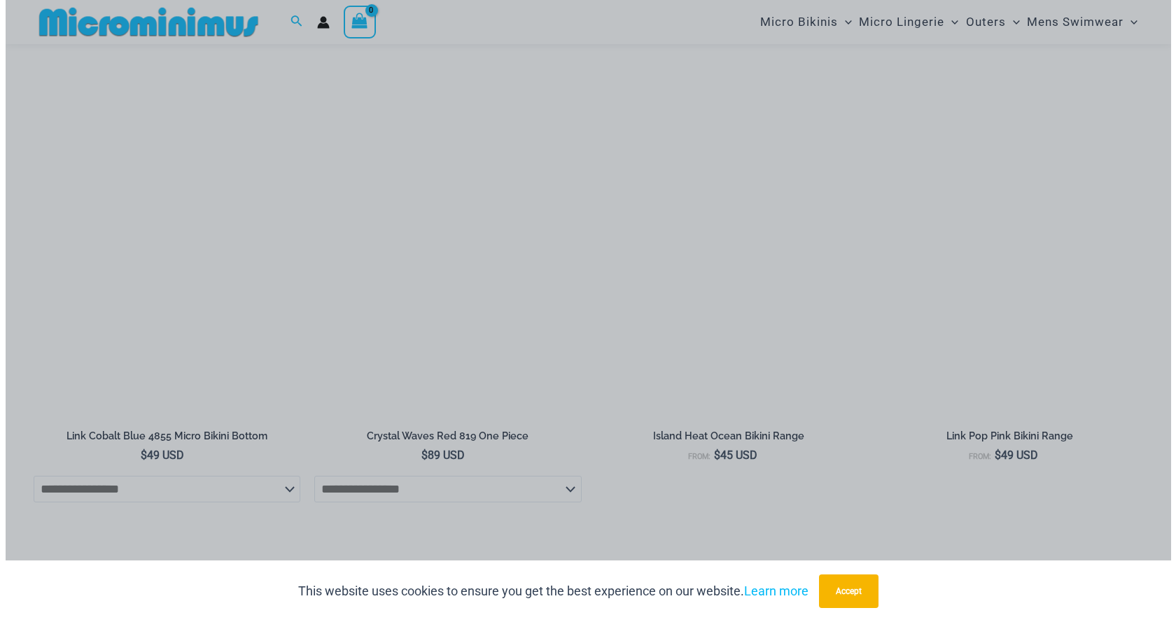
scroll to position [2128, 0]
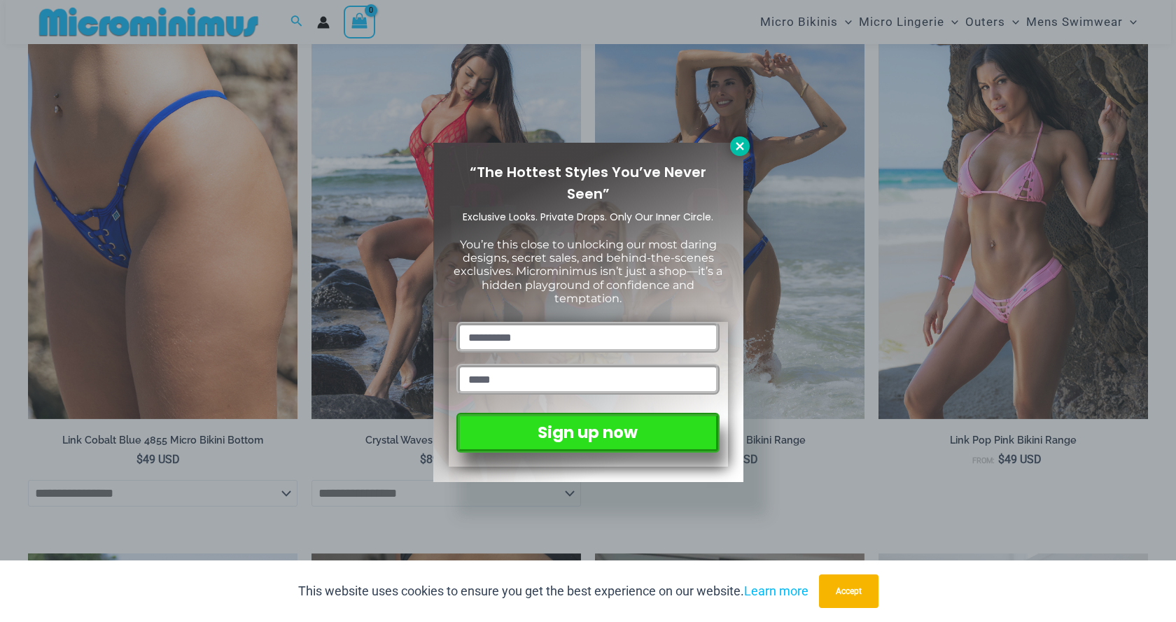
click at [734, 145] on icon at bounding box center [740, 146] width 13 height 13
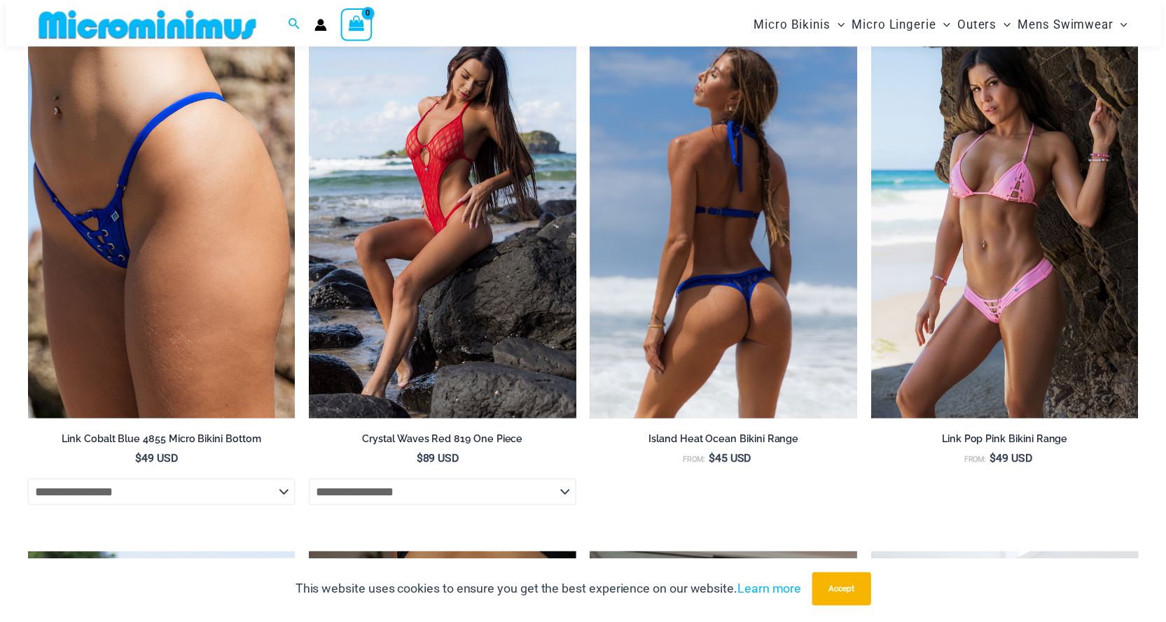
scroll to position [2111, 0]
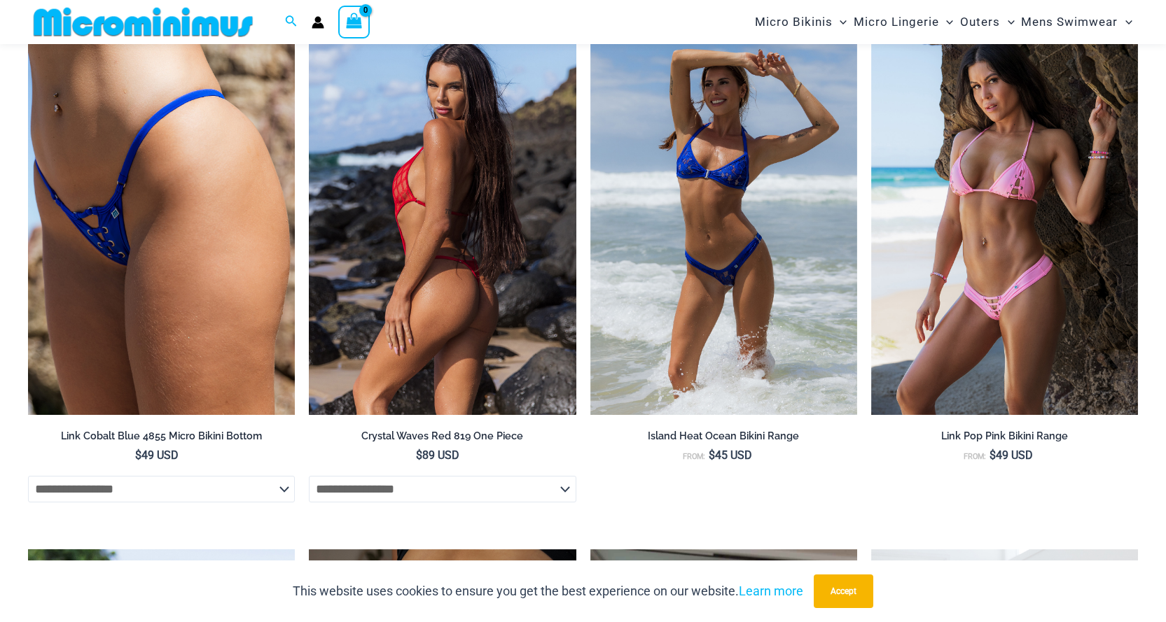
click at [474, 197] on img at bounding box center [442, 215] width 267 height 400
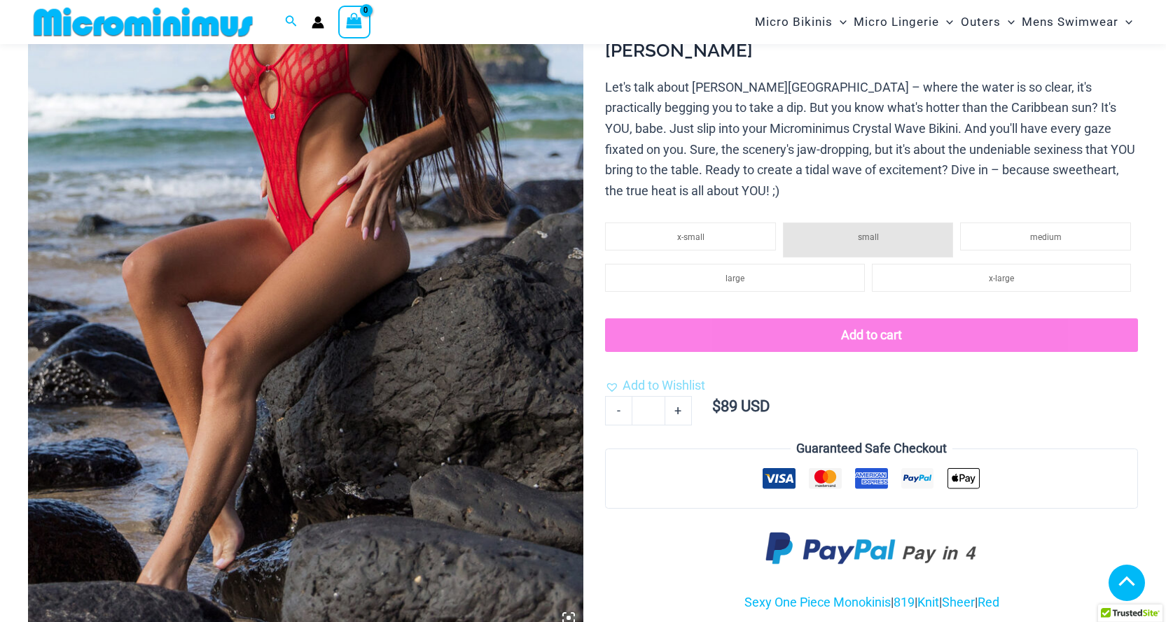
drag, startPoint x: 0, startPoint y: 0, endPoint x: 462, endPoint y: 244, distance: 522.7
click at [462, 244] on img at bounding box center [305, 216] width 555 height 832
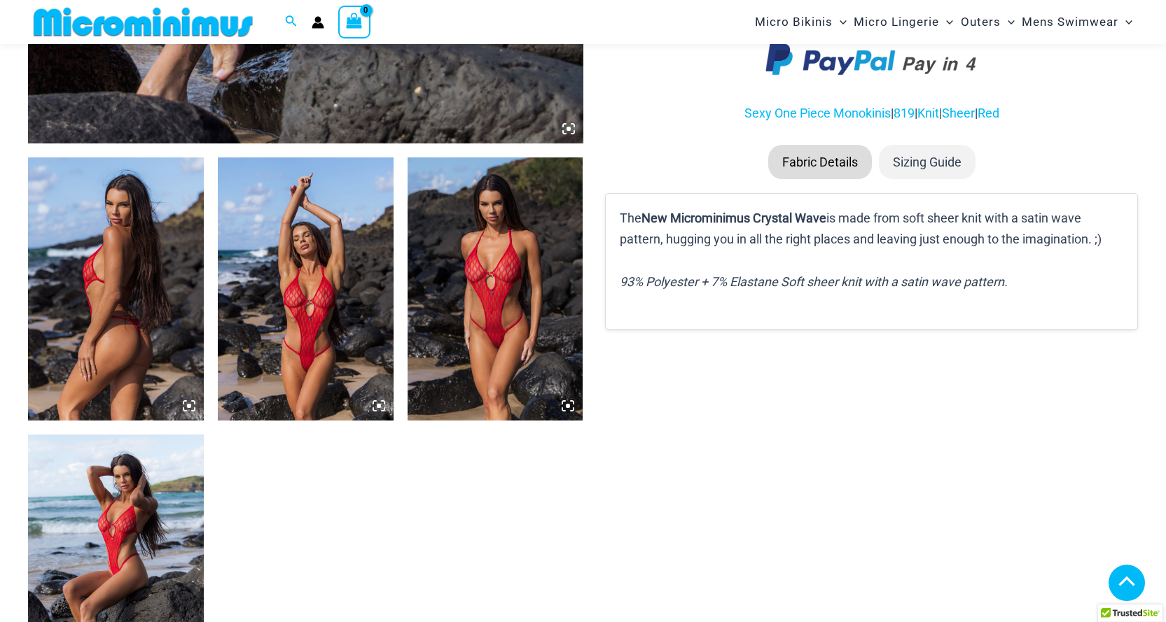
scroll to position [817, 0]
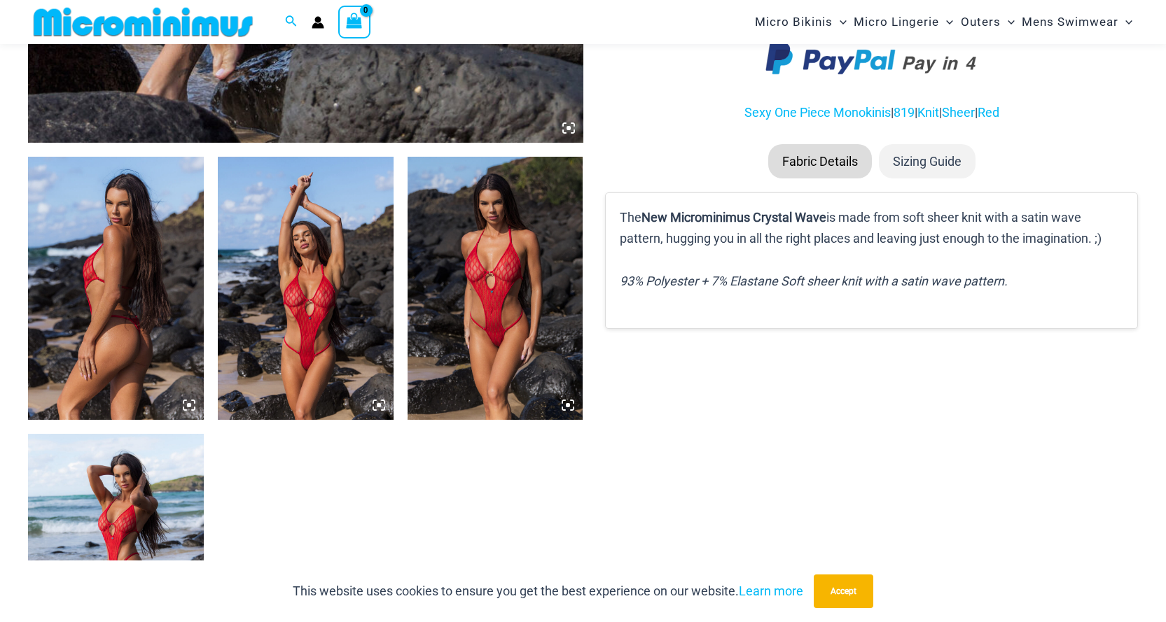
click at [502, 263] on img at bounding box center [495, 288] width 176 height 263
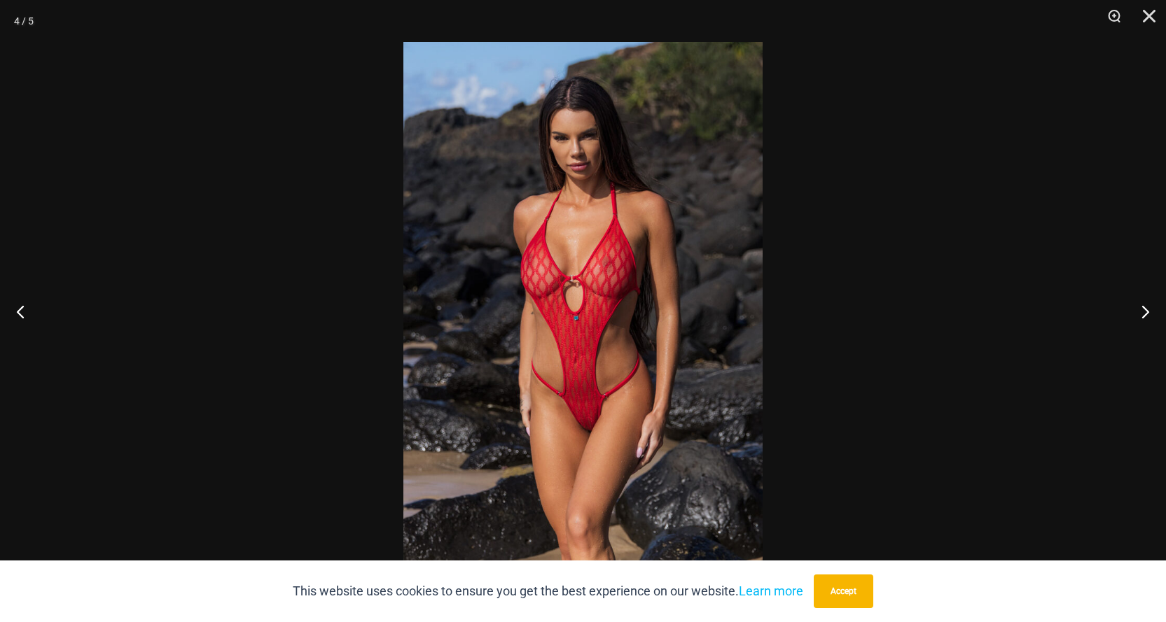
click at [582, 292] on img at bounding box center [582, 311] width 359 height 538
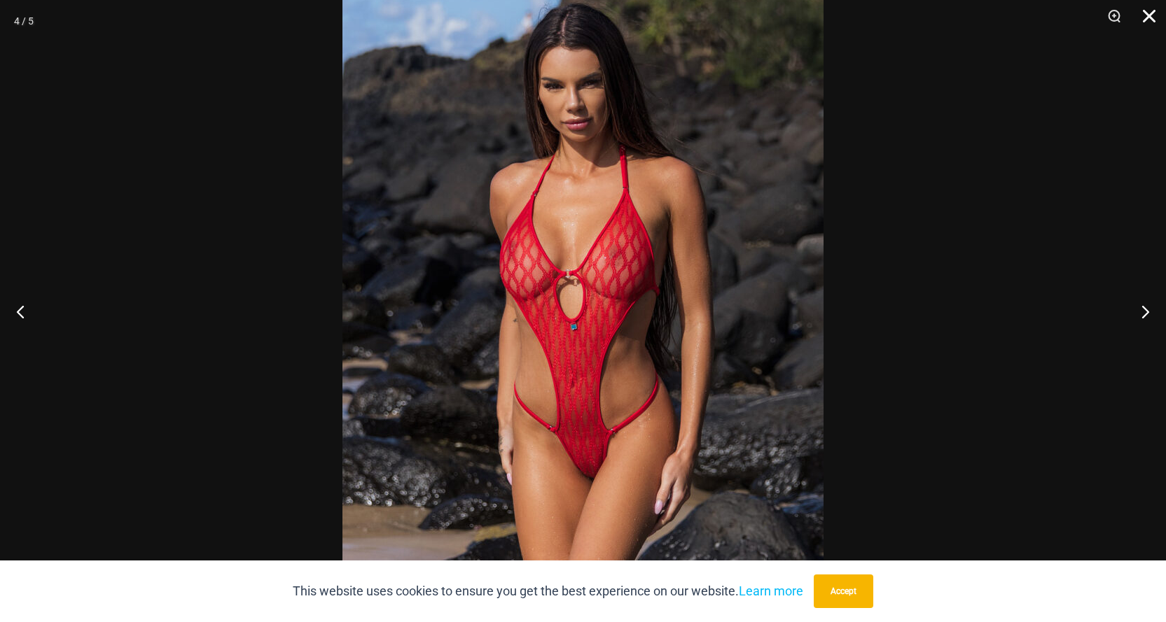
click at [1150, 16] on button "Close" at bounding box center [1143, 21] width 35 height 42
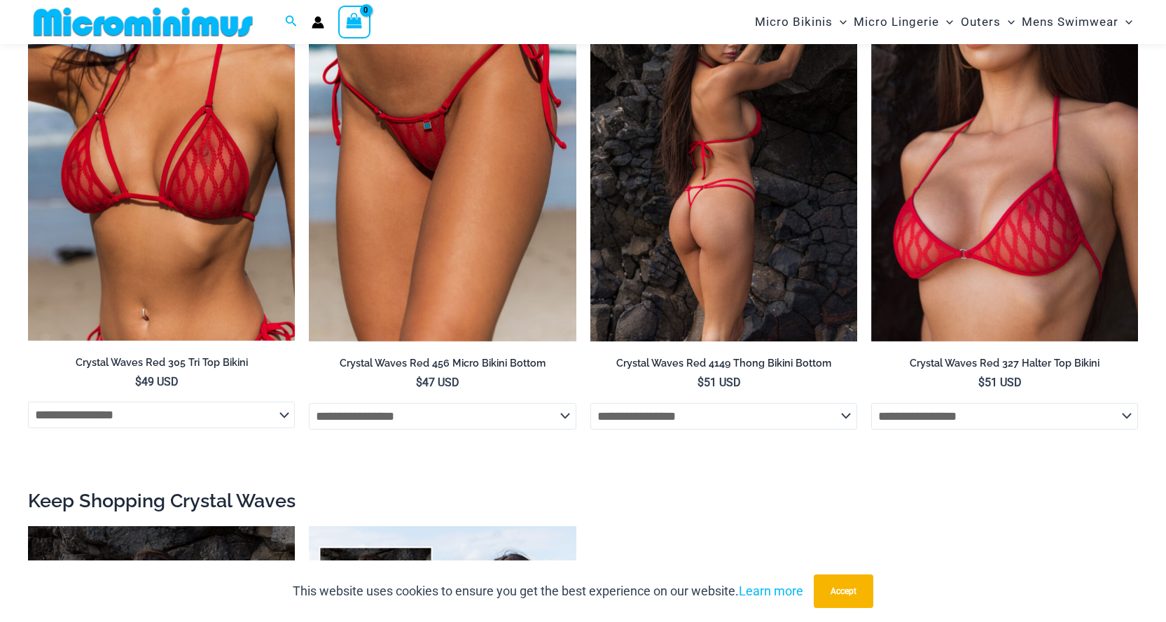
scroll to position [1633, 0]
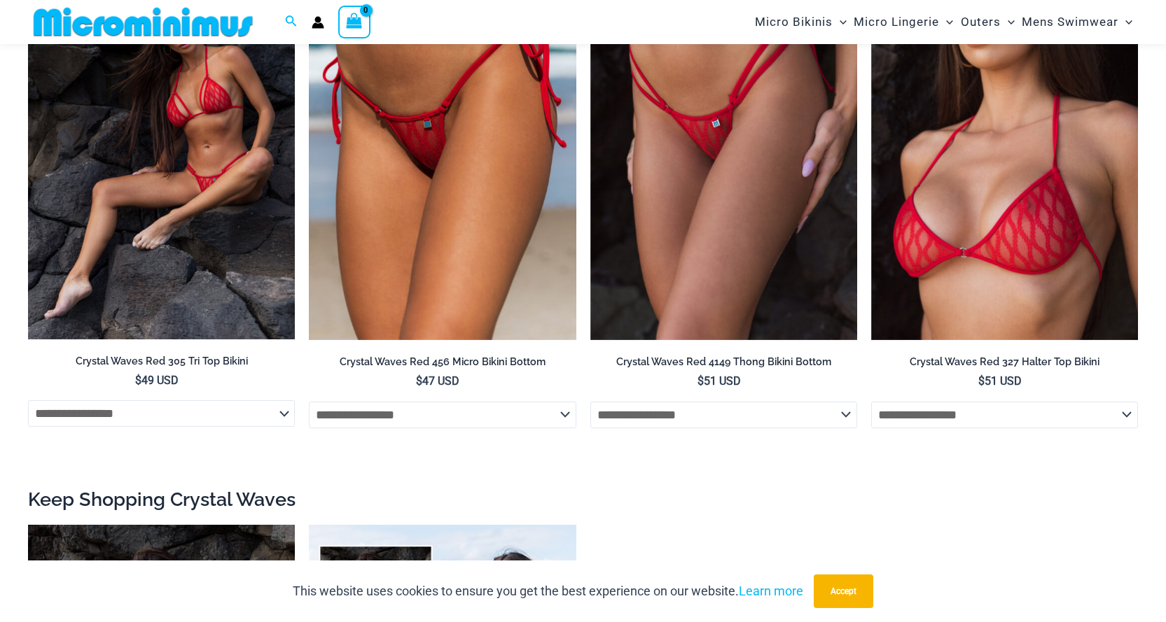
click at [211, 254] on img at bounding box center [161, 140] width 267 height 400
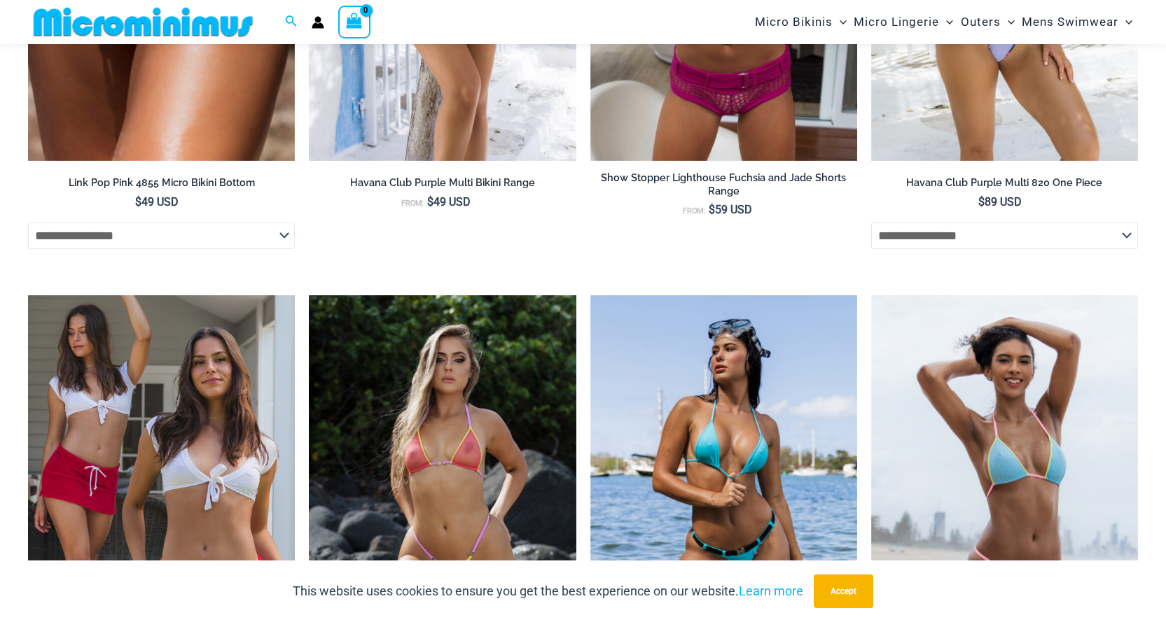
scroll to position [3745, 0]
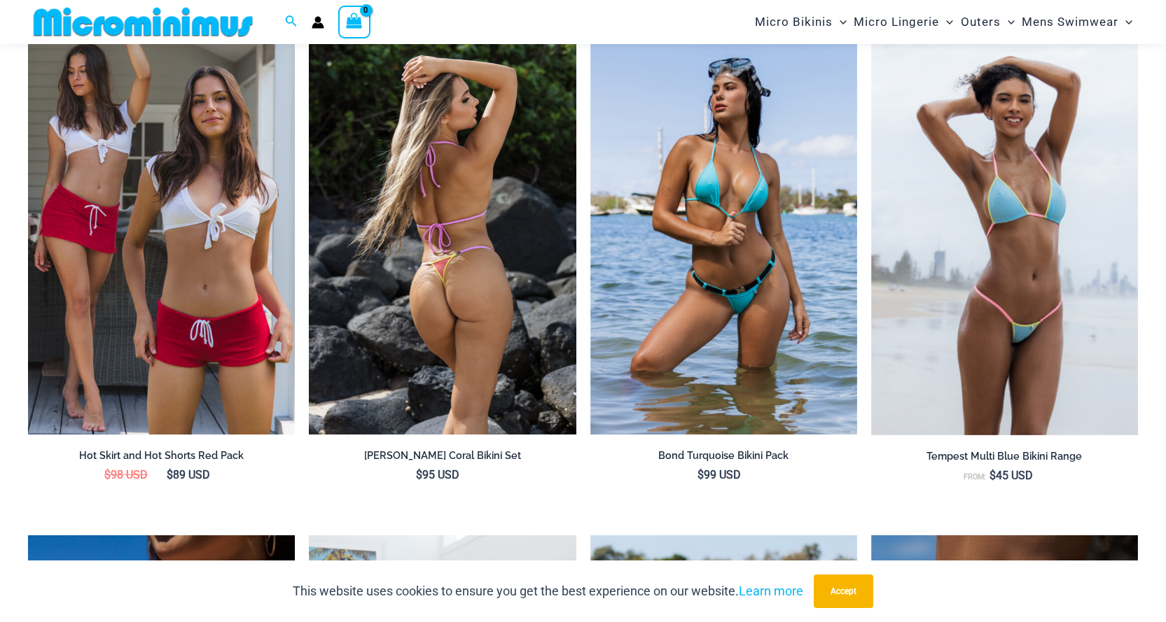
click at [487, 264] on img at bounding box center [442, 234] width 267 height 400
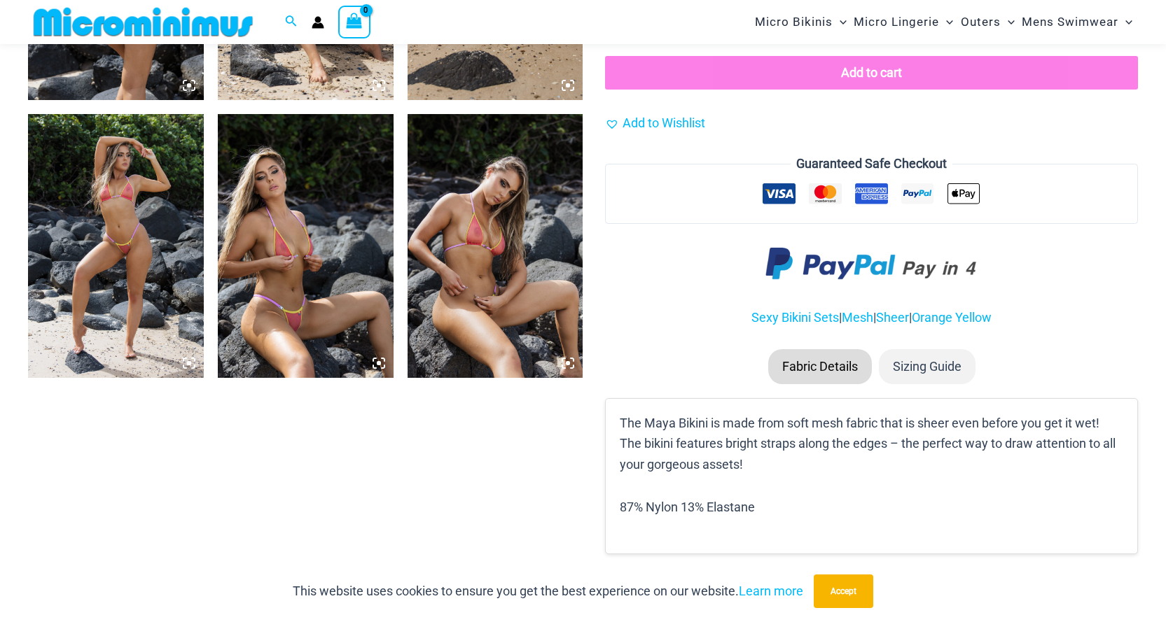
scroll to position [1129, 0]
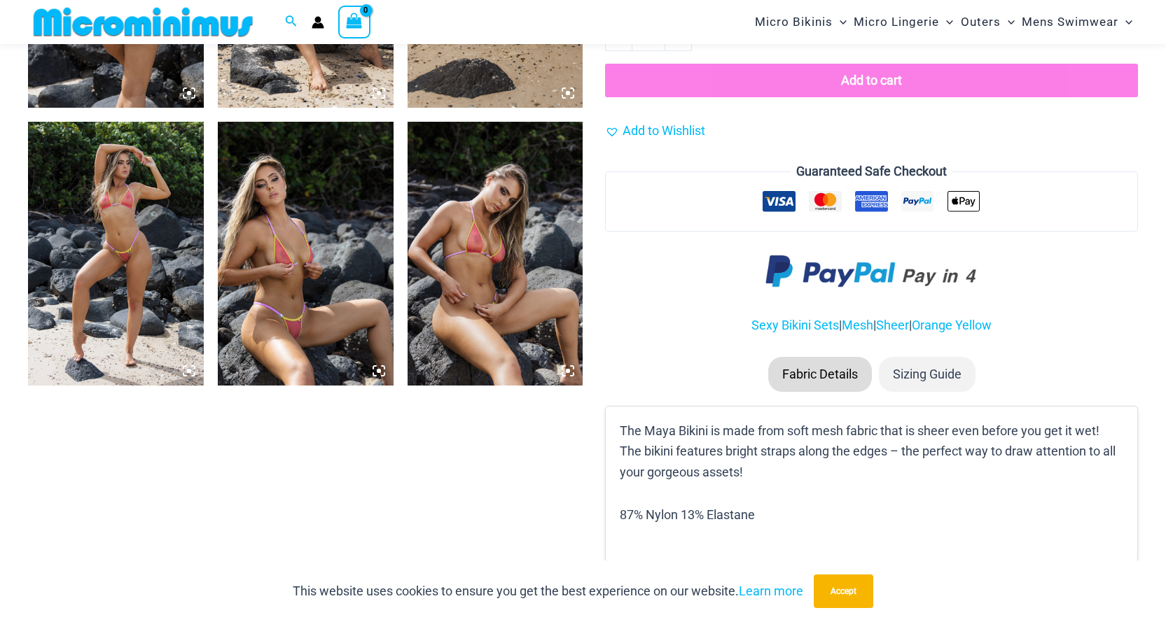
click at [508, 277] on img at bounding box center [495, 253] width 176 height 263
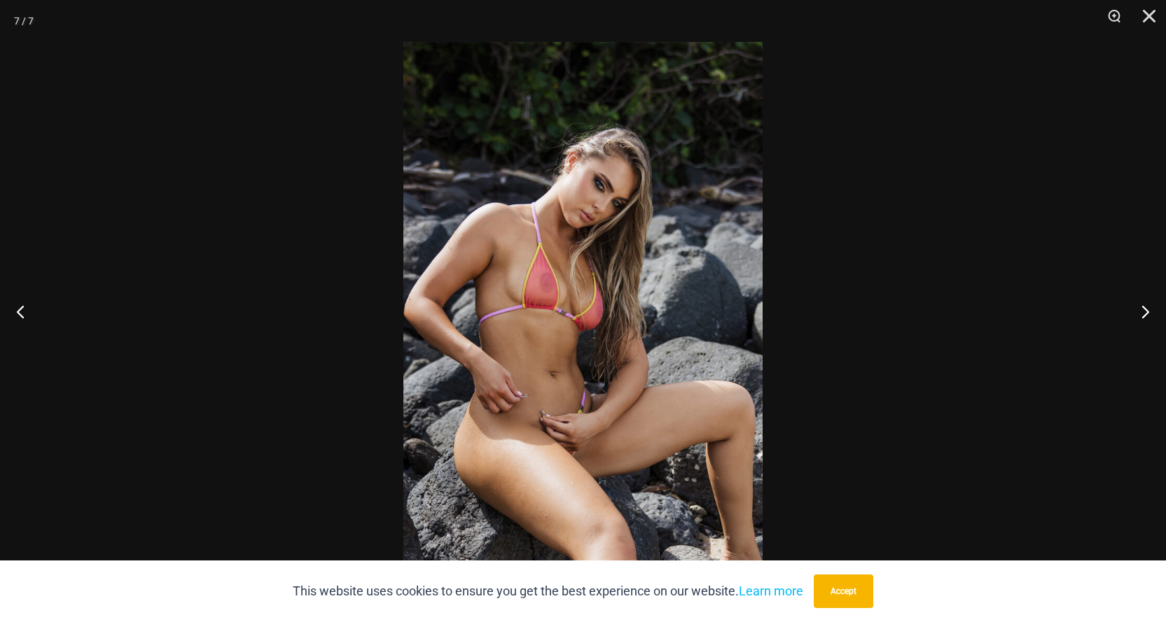
click at [601, 306] on img at bounding box center [582, 311] width 359 height 538
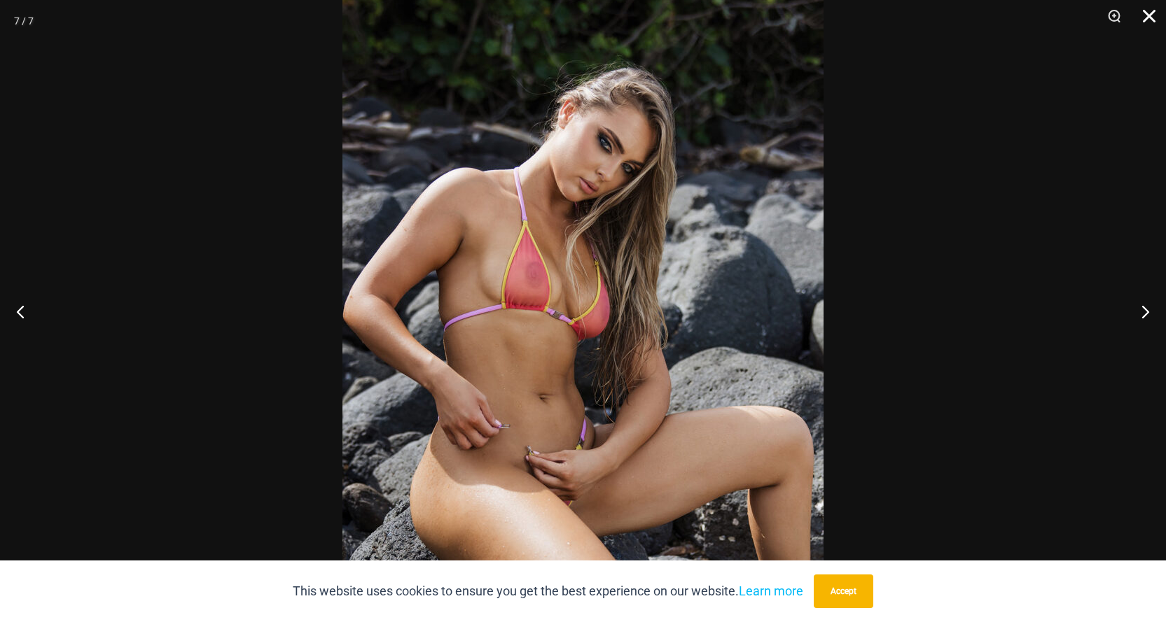
click at [1154, 17] on button "Close" at bounding box center [1143, 21] width 35 height 42
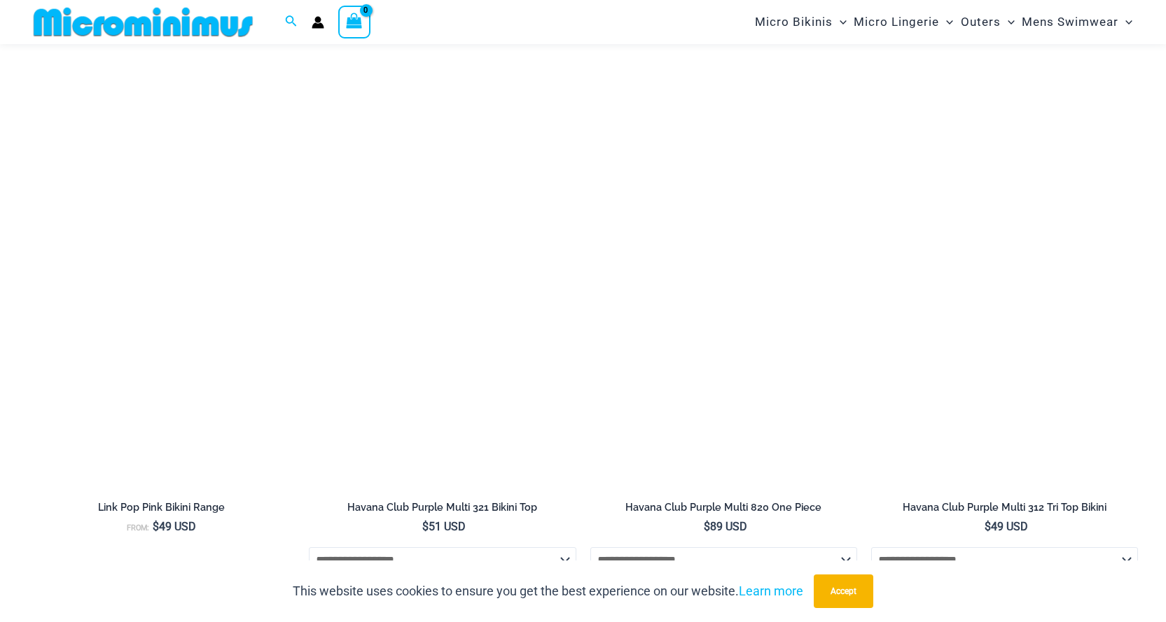
scroll to position [4070, 0]
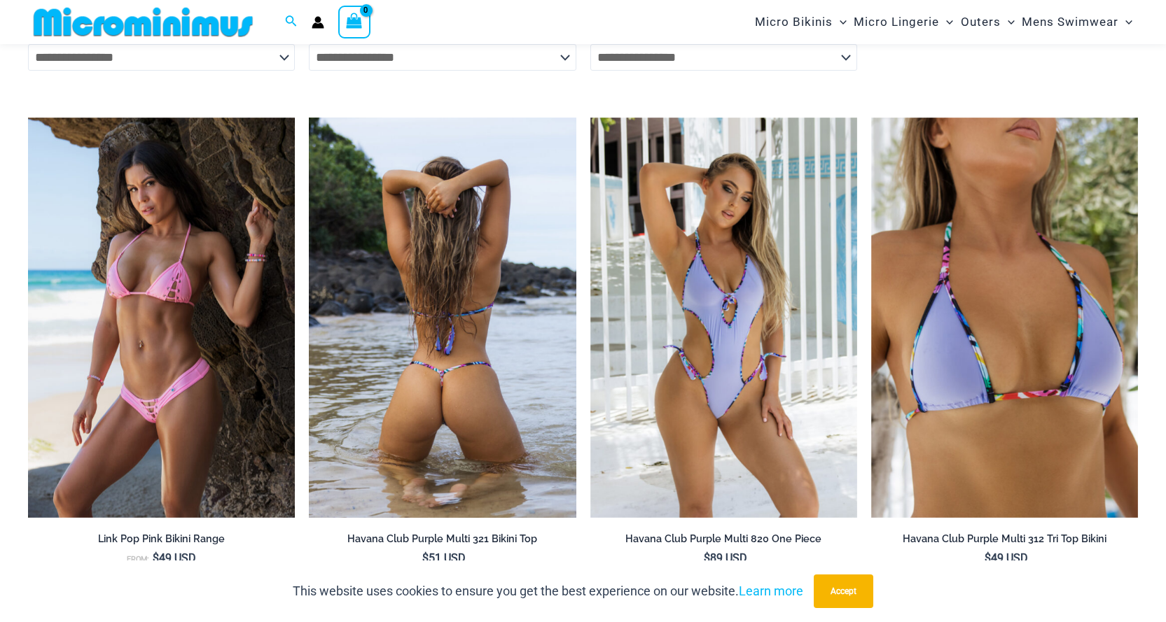
click at [567, 258] on img at bounding box center [442, 318] width 267 height 400
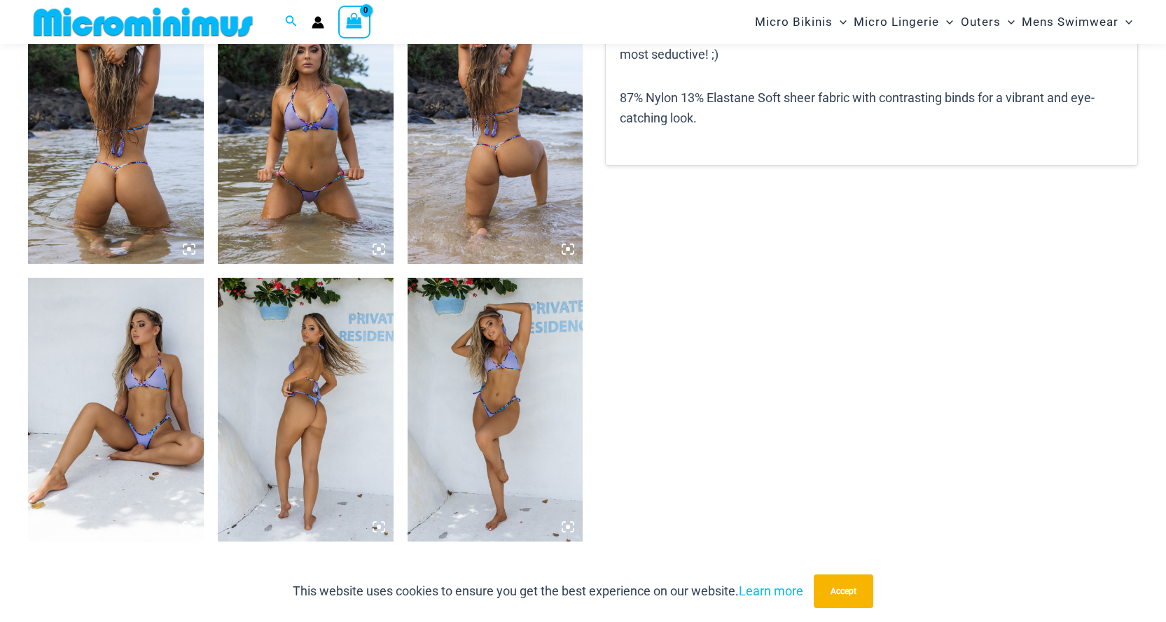
scroll to position [968, 0]
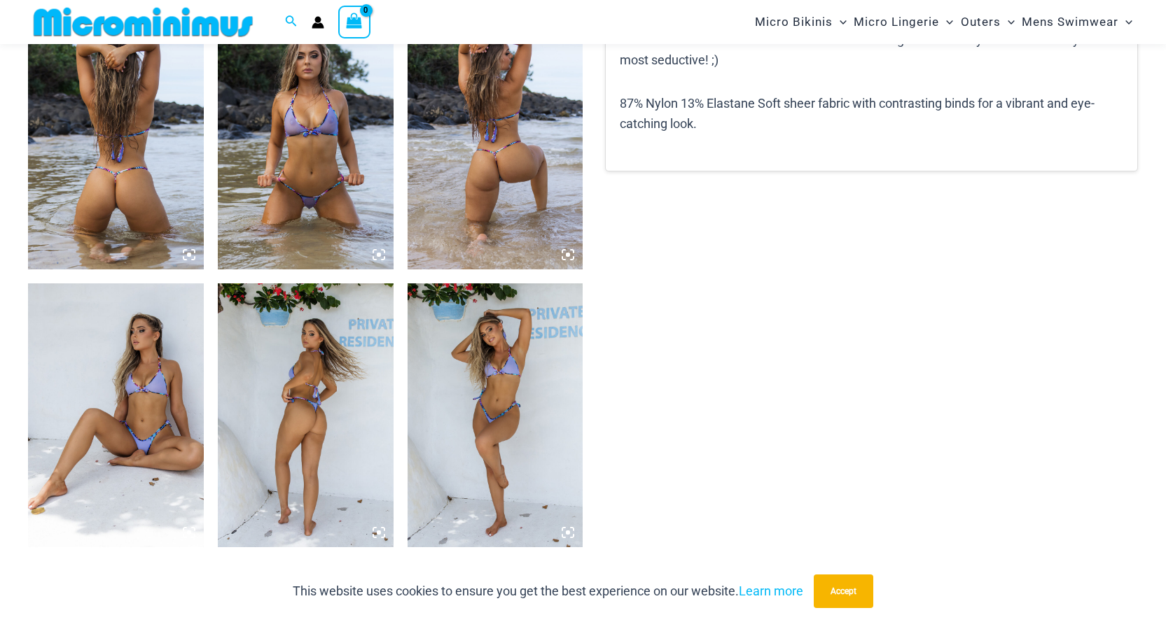
click at [334, 167] on img at bounding box center [306, 137] width 176 height 263
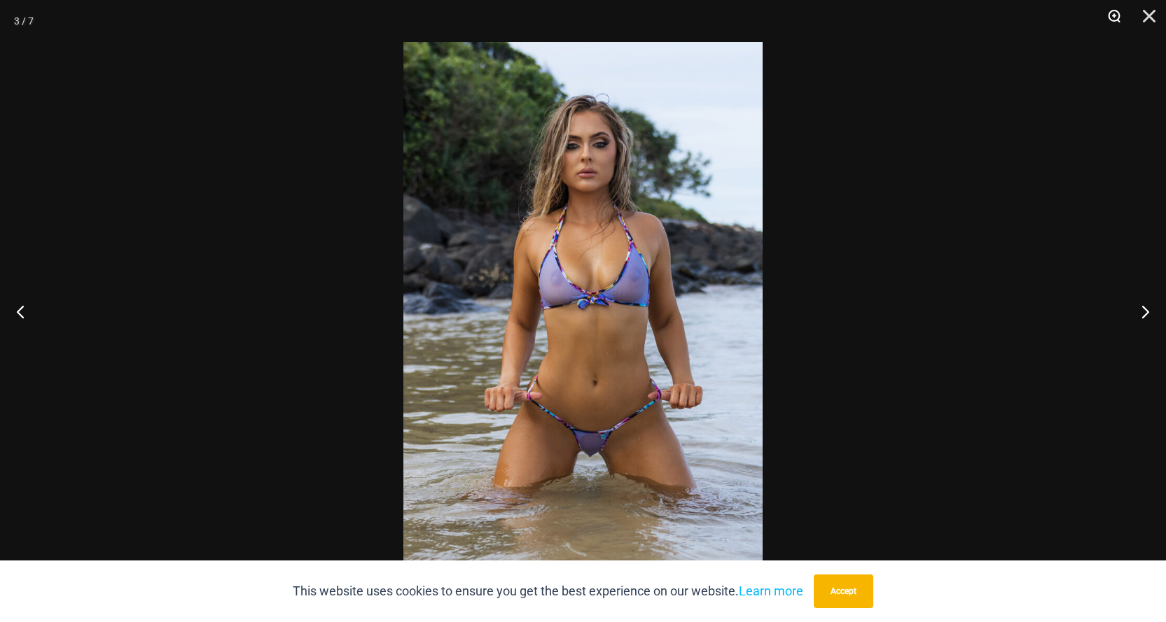
click at [1106, 14] on button "Zoom" at bounding box center [1108, 21] width 35 height 42
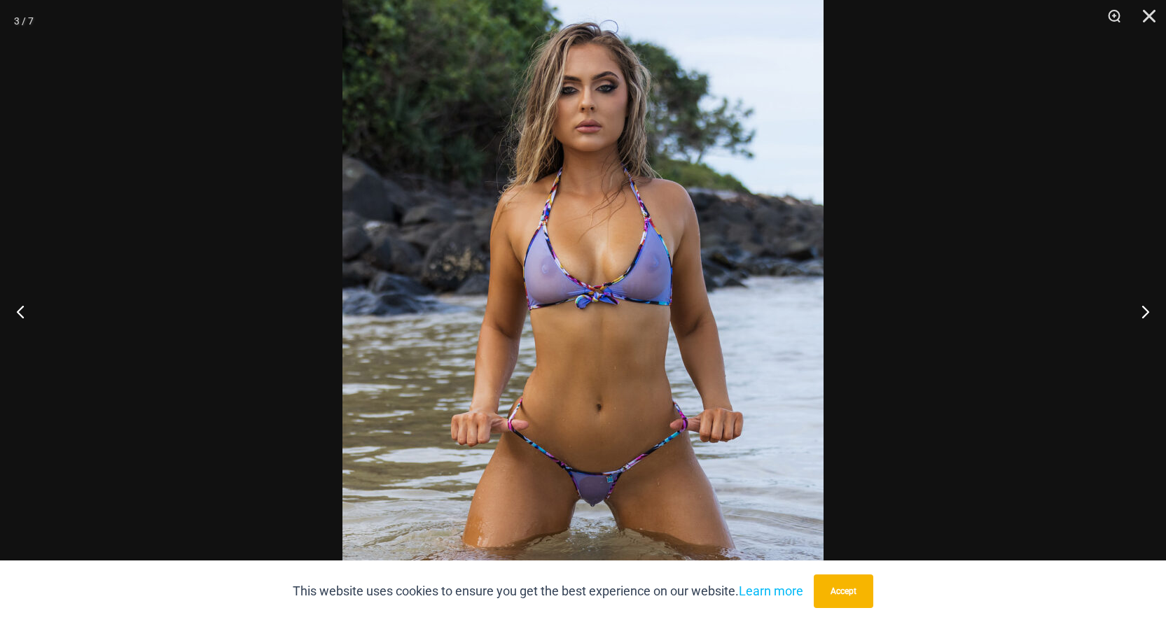
click at [632, 265] on img at bounding box center [582, 311] width 481 height 721
